Goal: Navigation & Orientation: Find specific page/section

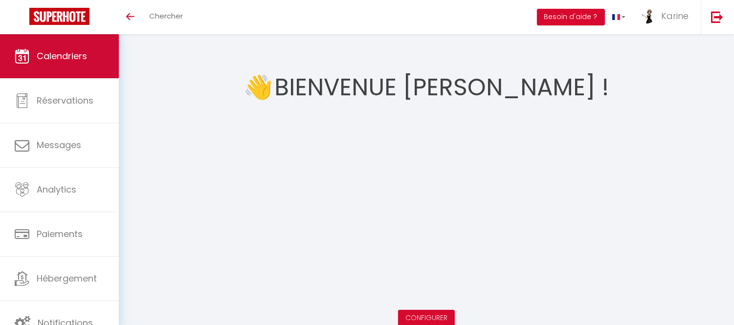
click at [56, 49] on link "Calendriers" at bounding box center [59, 56] width 119 height 44
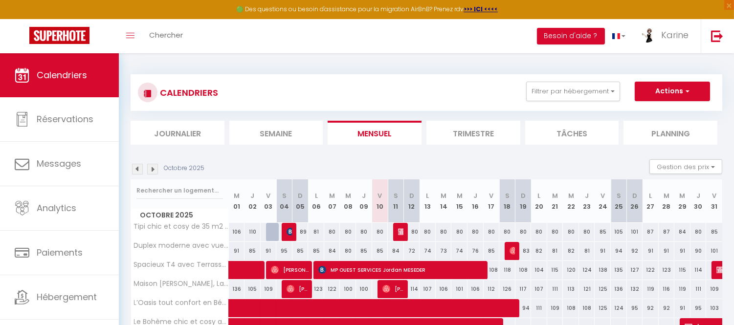
click at [136, 169] on img at bounding box center [137, 169] width 11 height 11
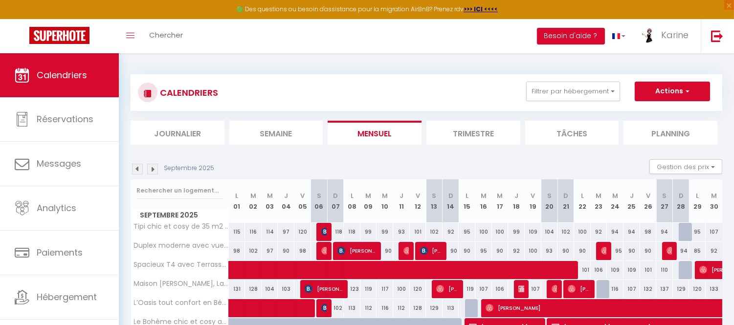
click at [136, 169] on img at bounding box center [137, 169] width 11 height 11
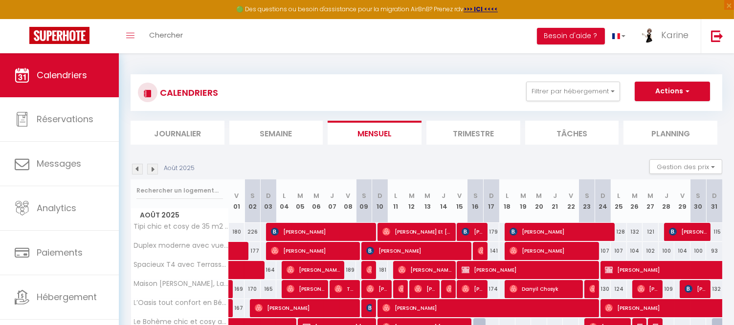
click at [136, 169] on img at bounding box center [137, 169] width 11 height 11
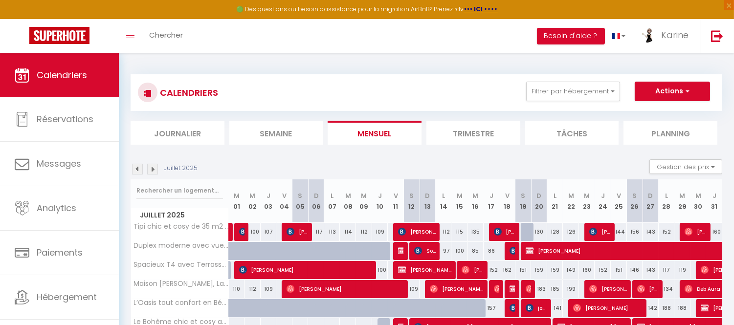
click at [136, 169] on img at bounding box center [137, 169] width 11 height 11
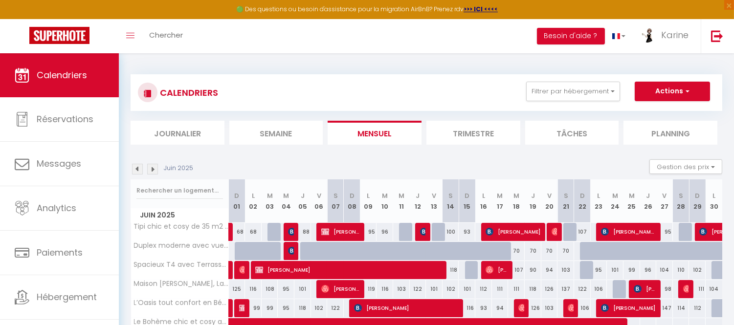
click at [136, 169] on img at bounding box center [137, 169] width 11 height 11
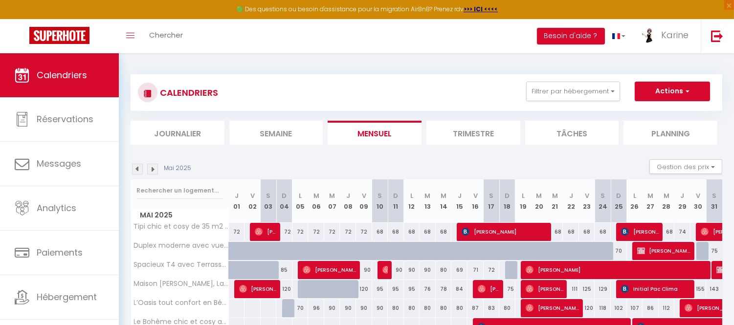
click at [136, 169] on img at bounding box center [137, 169] width 11 height 11
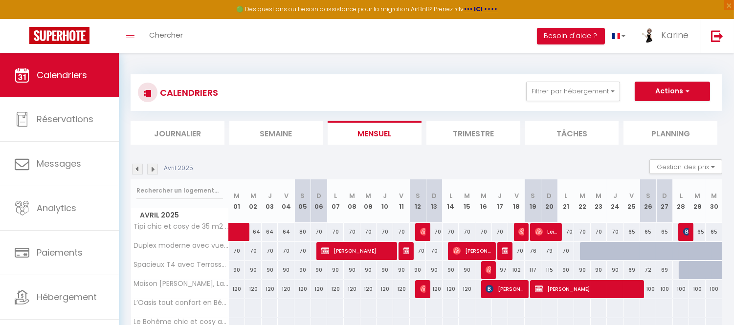
click at [136, 169] on img at bounding box center [137, 169] width 11 height 11
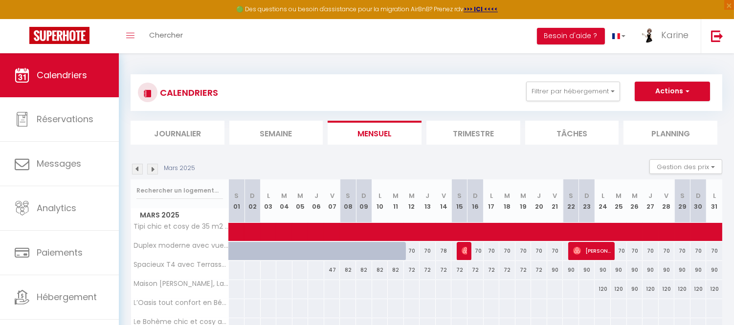
click at [136, 169] on img at bounding box center [137, 169] width 11 height 11
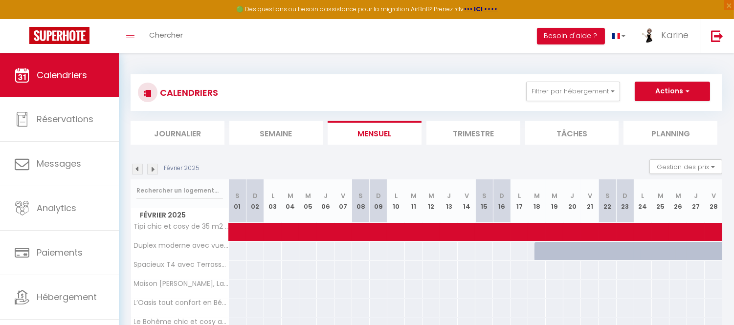
click at [136, 169] on img at bounding box center [137, 169] width 11 height 11
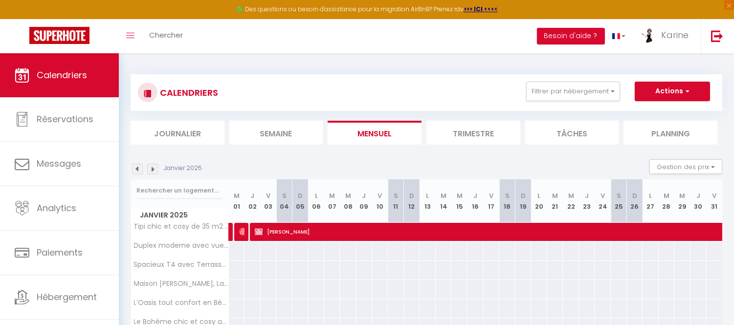
click at [155, 170] on img at bounding box center [152, 169] width 11 height 11
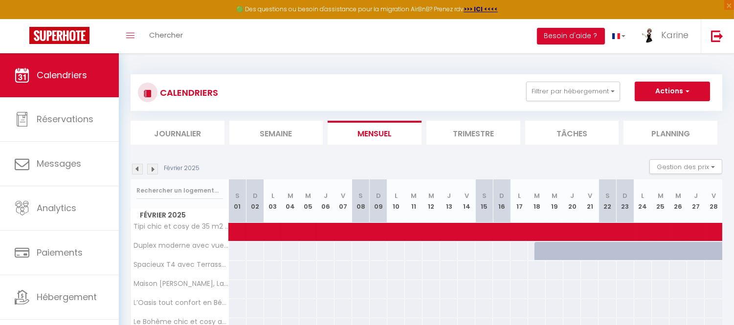
click at [155, 170] on img at bounding box center [152, 169] width 11 height 11
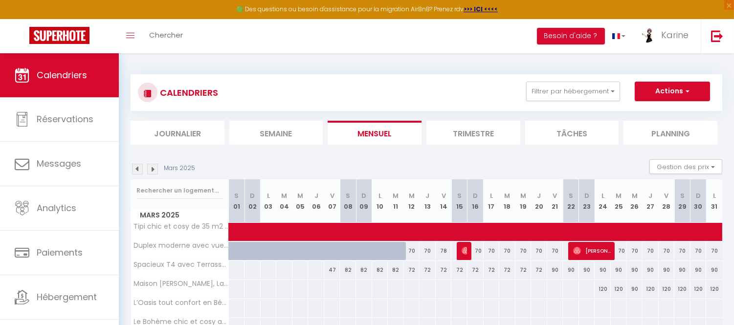
click at [155, 170] on img at bounding box center [152, 169] width 11 height 11
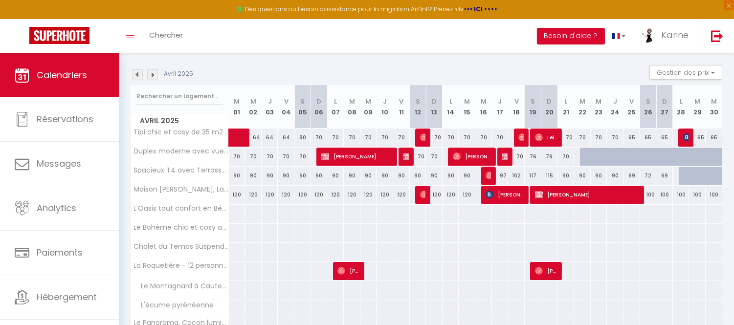
scroll to position [101, 0]
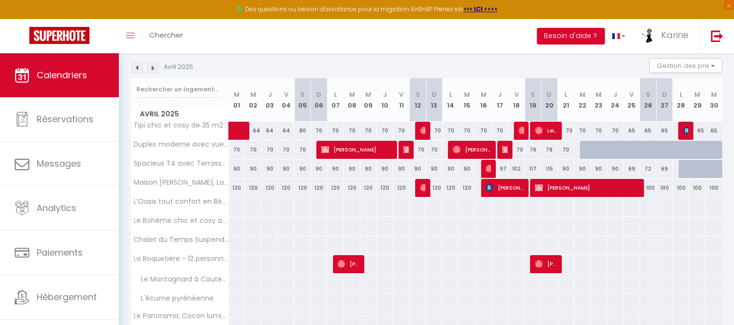
click at [153, 71] on img at bounding box center [152, 68] width 11 height 11
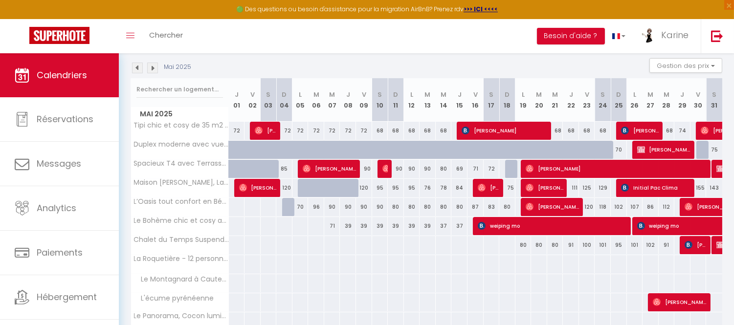
click at [136, 64] on img at bounding box center [137, 68] width 11 height 11
